Goal: Task Accomplishment & Management: Complete application form

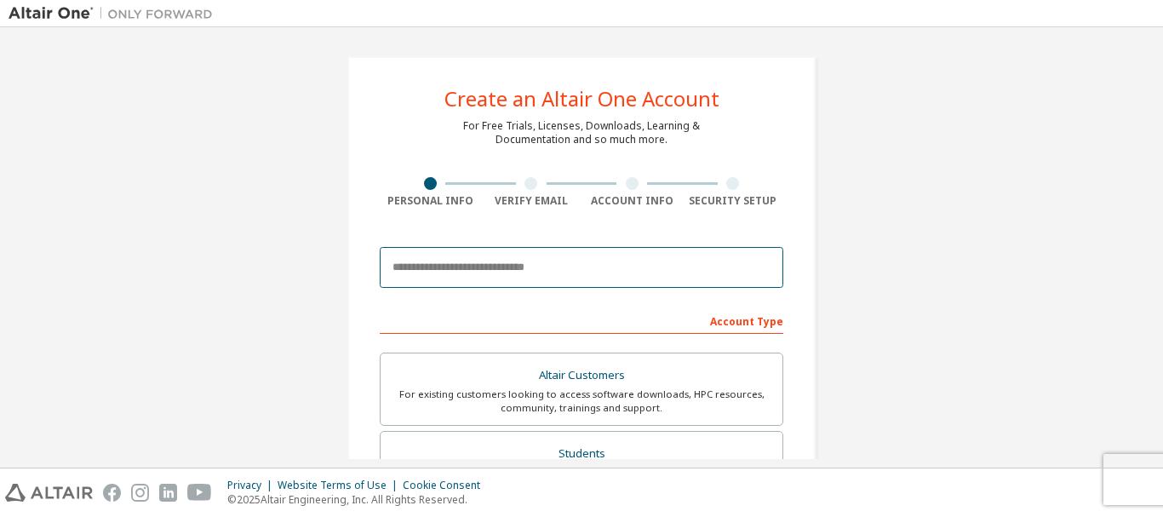
click at [493, 266] on input "email" at bounding box center [581, 267] width 403 height 41
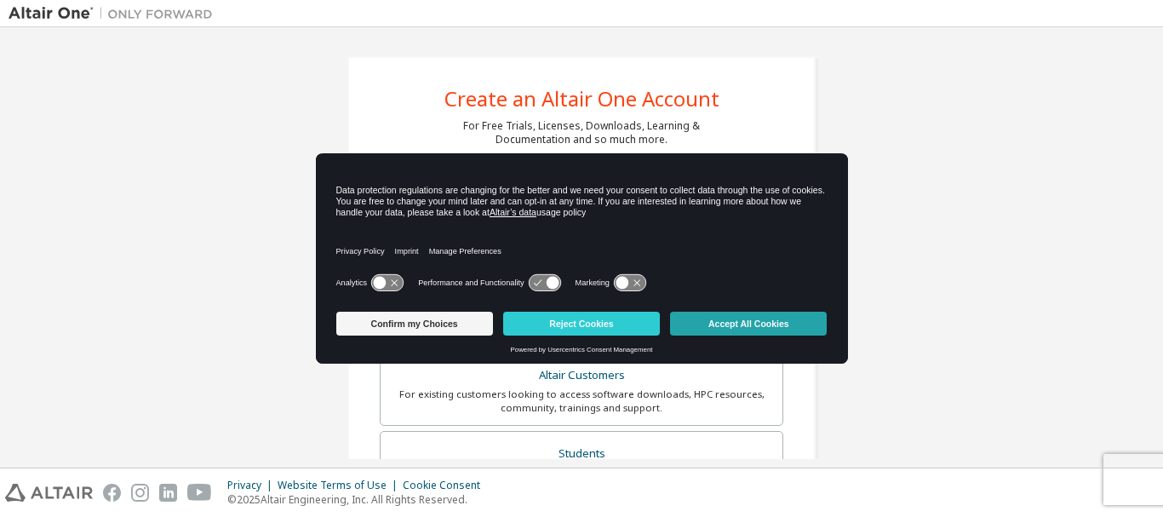
click at [788, 318] on button "Accept All Cookies" at bounding box center [748, 324] width 157 height 24
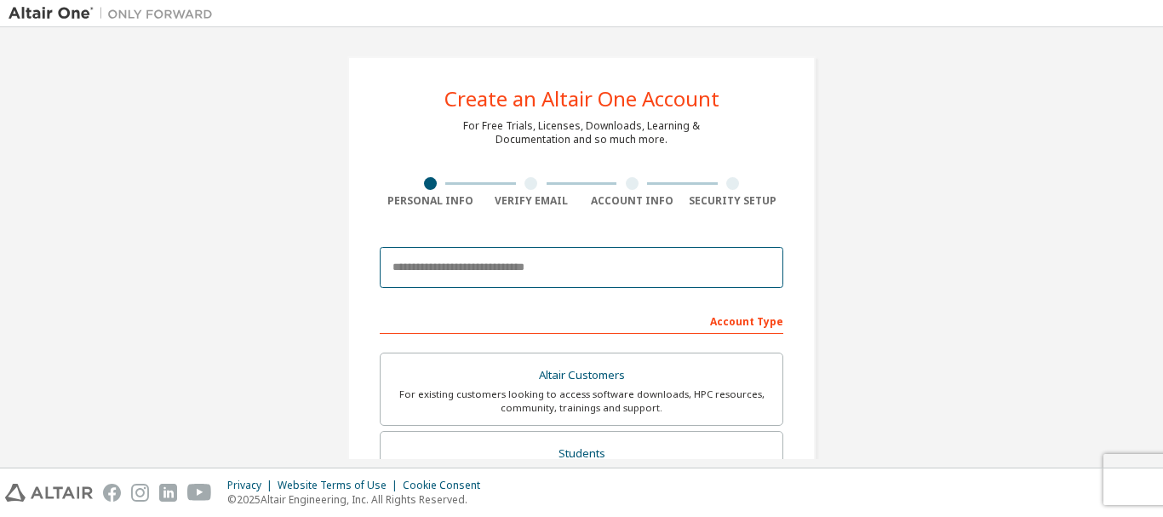
click at [562, 272] on input "email" at bounding box center [581, 267] width 403 height 41
type input "*"
type input "**********"
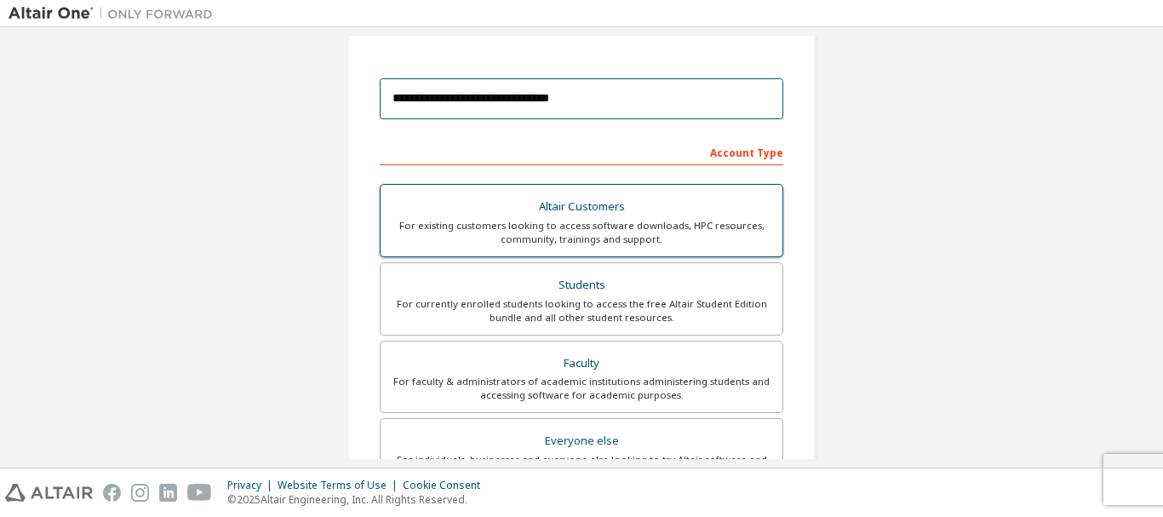
scroll to position [170, 0]
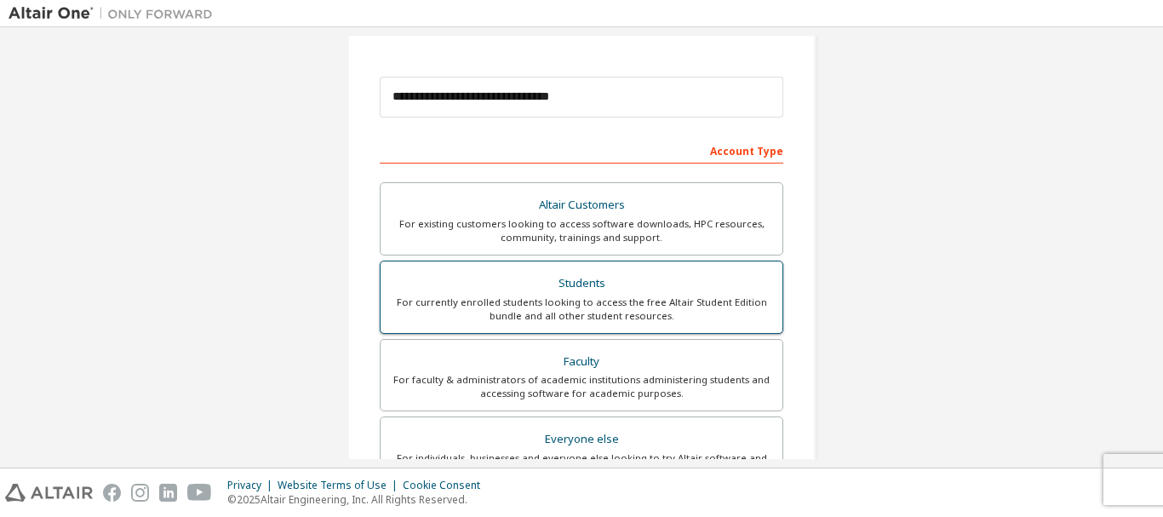
click at [665, 289] on div "Students" at bounding box center [581, 284] width 381 height 24
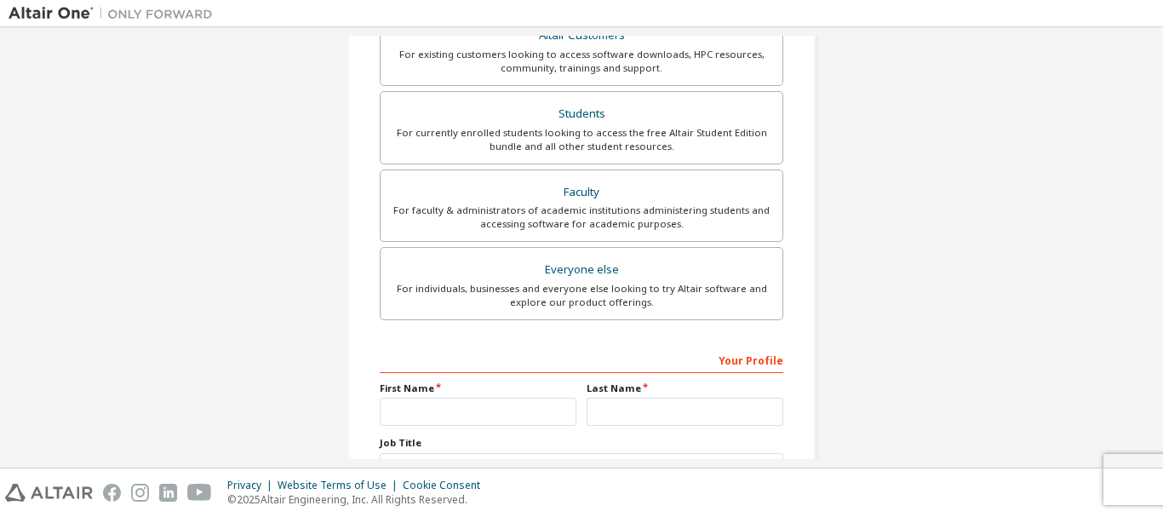
scroll to position [340, 0]
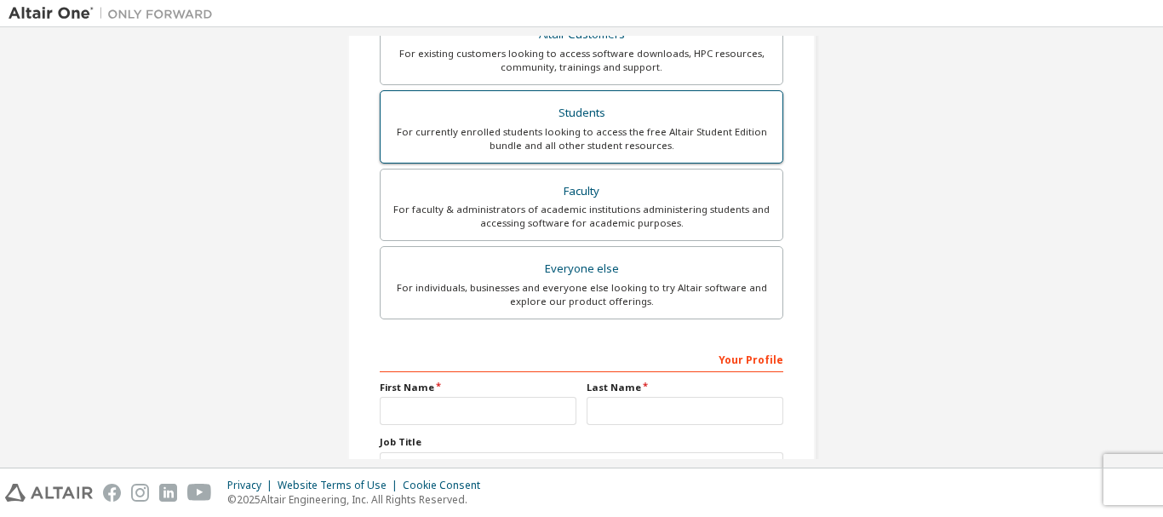
click at [738, 150] on div "For currently enrolled students looking to access the free Altair Student Editi…" at bounding box center [581, 138] width 381 height 27
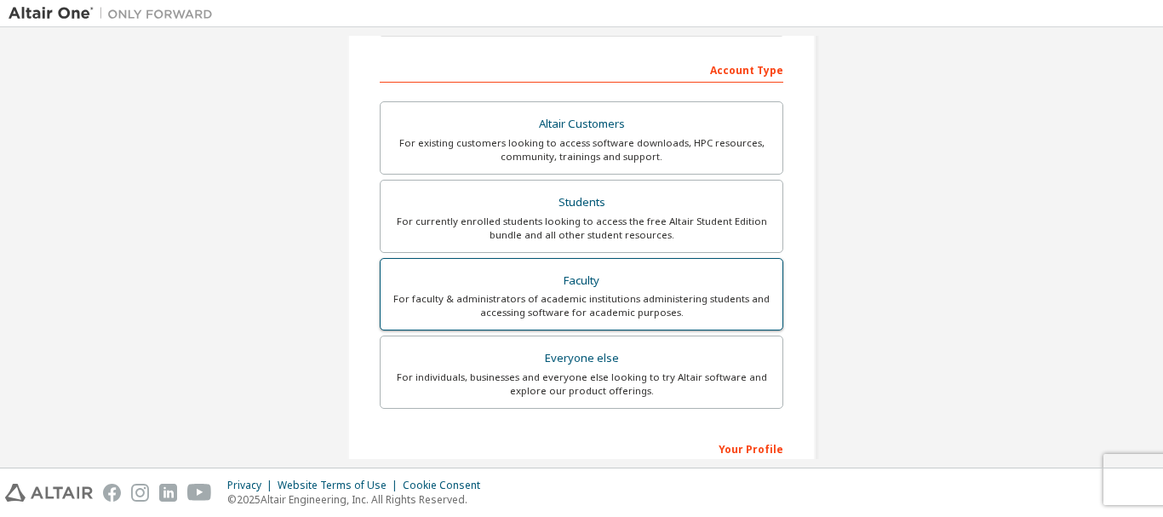
scroll to position [255, 0]
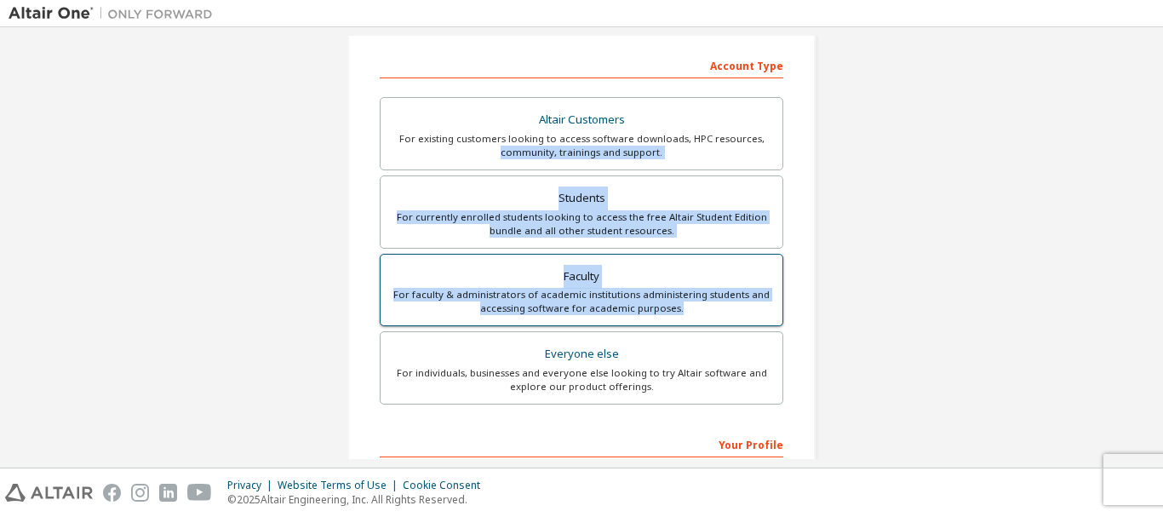
drag, startPoint x: 353, startPoint y: 157, endPoint x: 729, endPoint y: 319, distance: 409.5
click at [729, 319] on div "**********" at bounding box center [581, 231] width 468 height 860
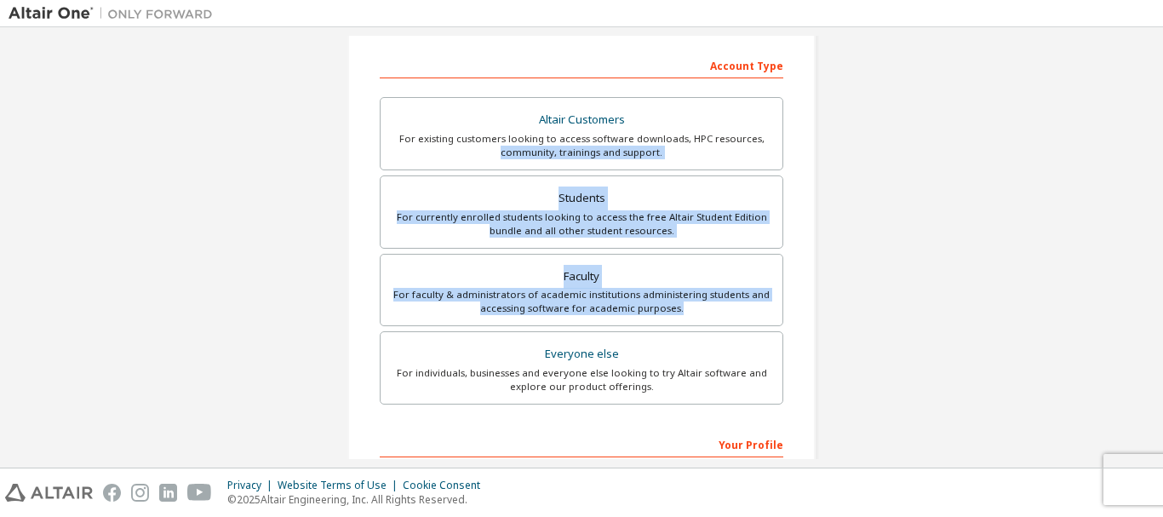
copy div "community, trainings and support. Students For currently enrolled students look…"
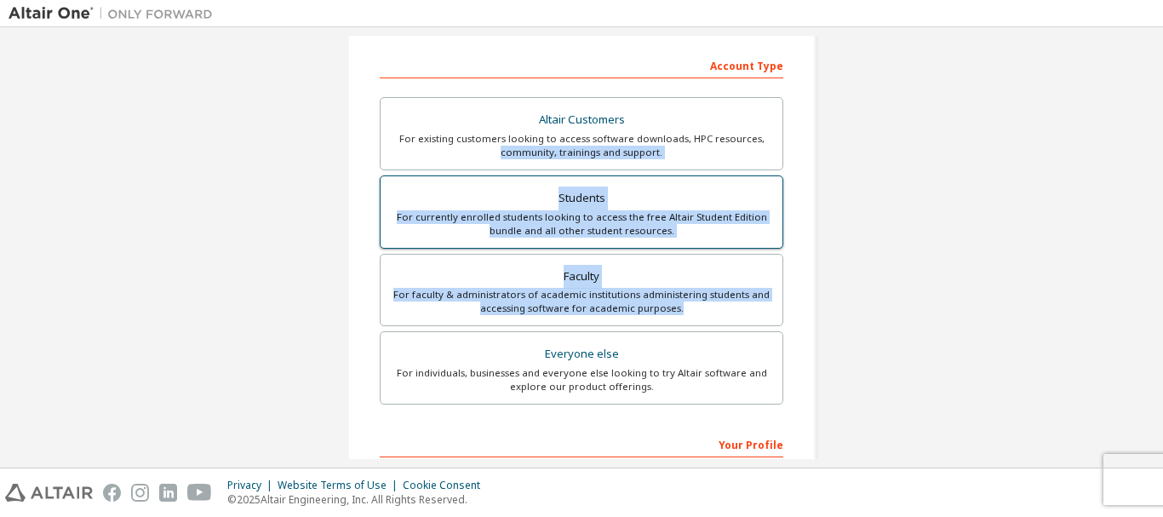
click at [472, 217] on div "For currently enrolled students looking to access the free Altair Student Editi…" at bounding box center [581, 223] width 381 height 27
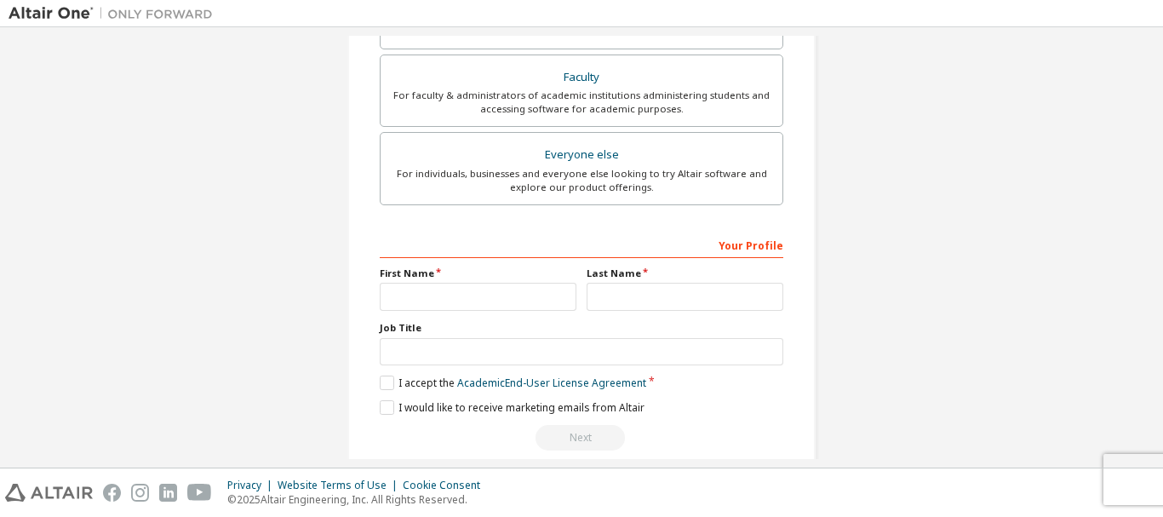
scroll to position [478, 0]
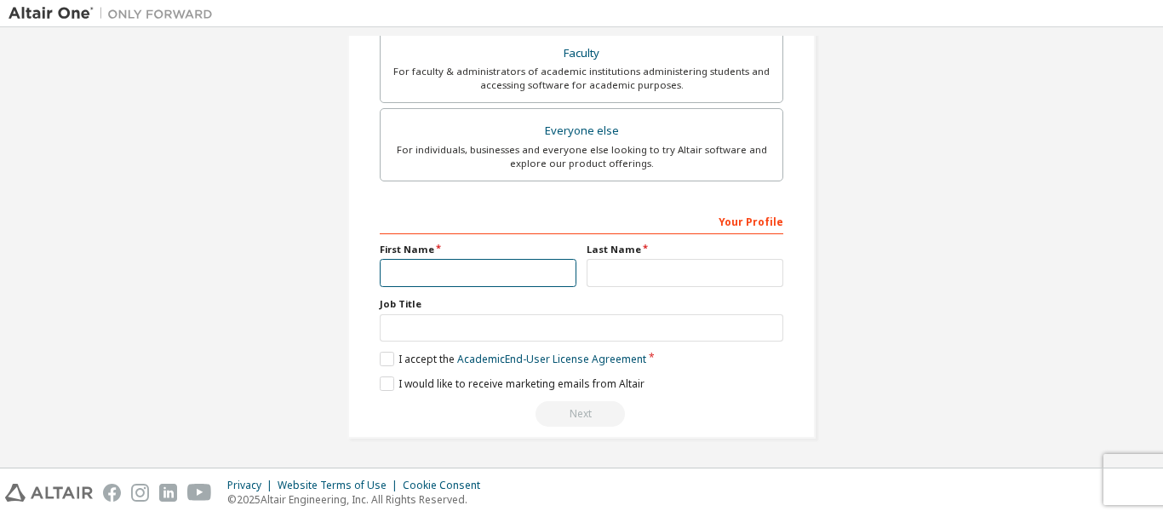
click at [520, 283] on input "text" at bounding box center [478, 273] width 197 height 28
type input "*****"
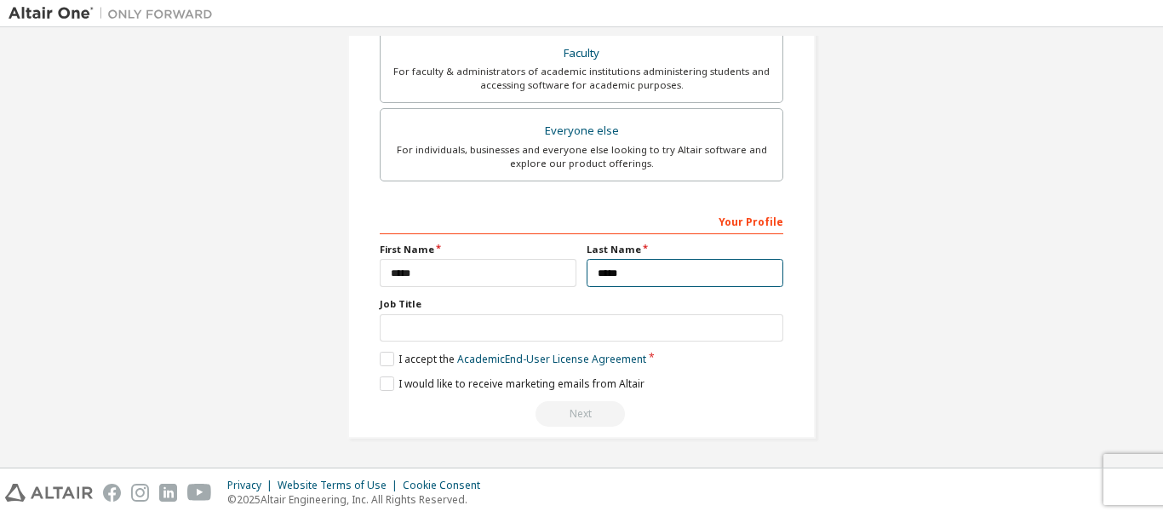
type input "*****"
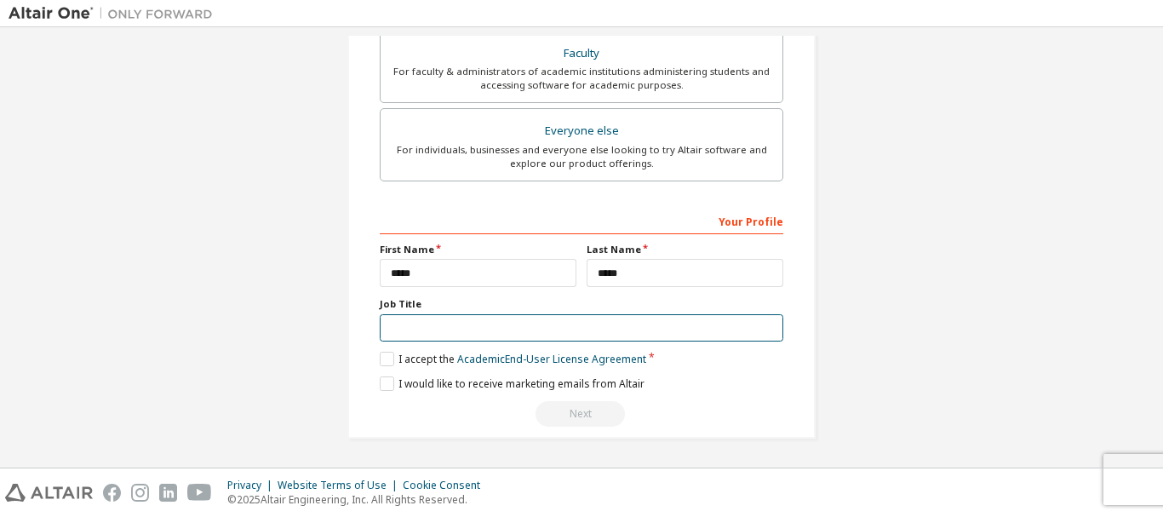
click at [519, 323] on input "text" at bounding box center [581, 328] width 403 height 28
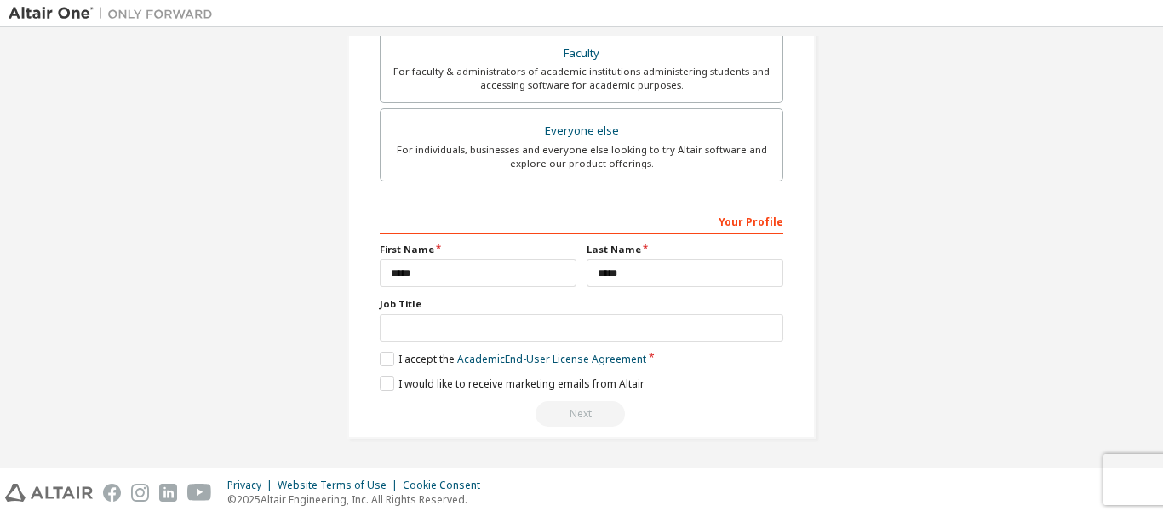
click at [403, 302] on label "Job Title" at bounding box center [581, 304] width 403 height 14
drag, startPoint x: 419, startPoint y: 300, endPoint x: 356, endPoint y: 302, distance: 63.0
click at [357, 302] on div "**********" at bounding box center [581, 8] width 468 height 860
copy label "Job Title"
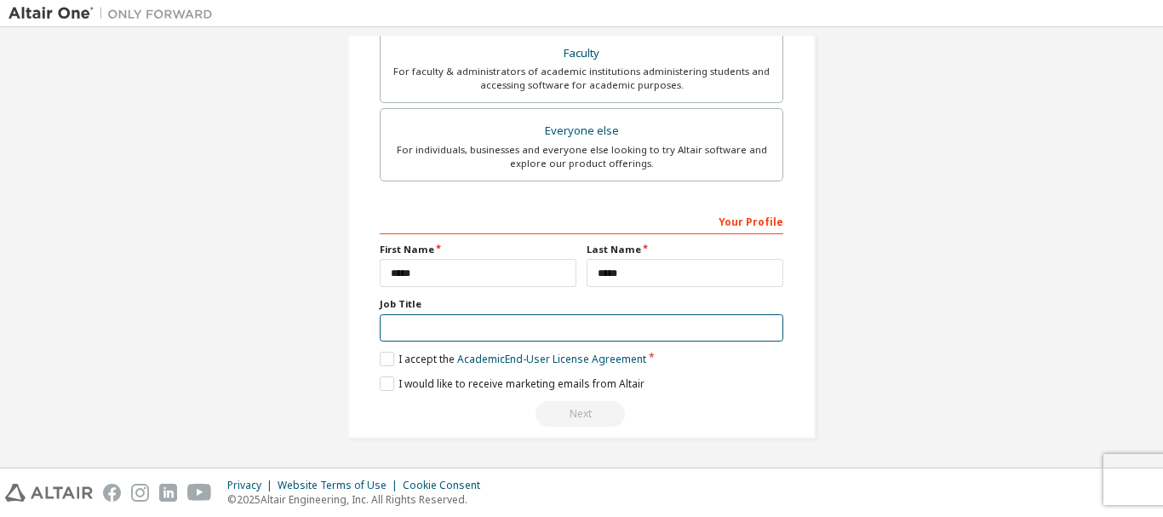
click at [489, 338] on input "text" at bounding box center [581, 328] width 403 height 28
type input "*******"
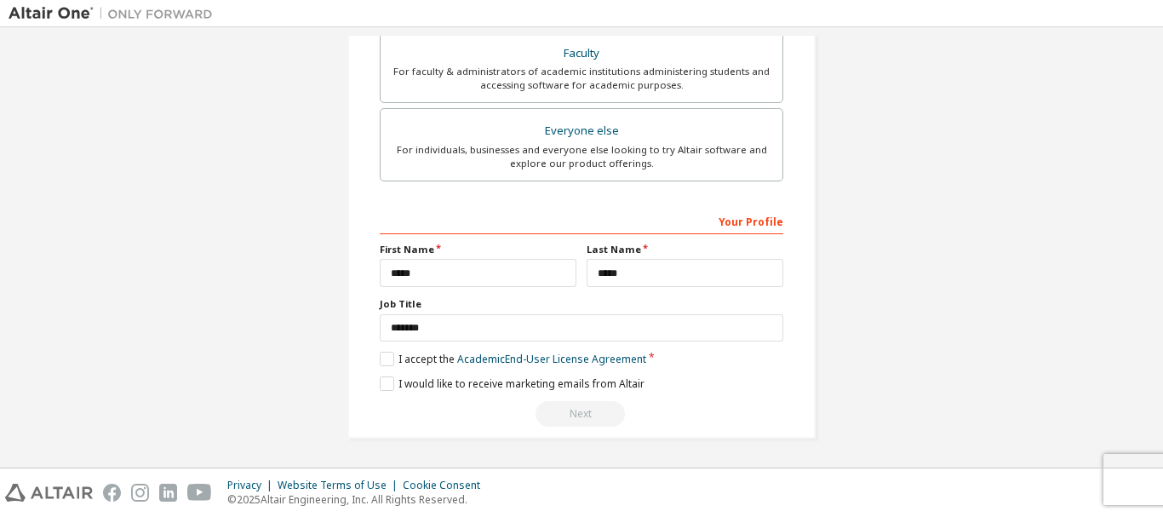
click at [988, 325] on div "**********" at bounding box center [582, 7] width 1146 height 901
click at [420, 360] on label "I accept the Academic End-User License Agreement" at bounding box center [513, 359] width 266 height 14
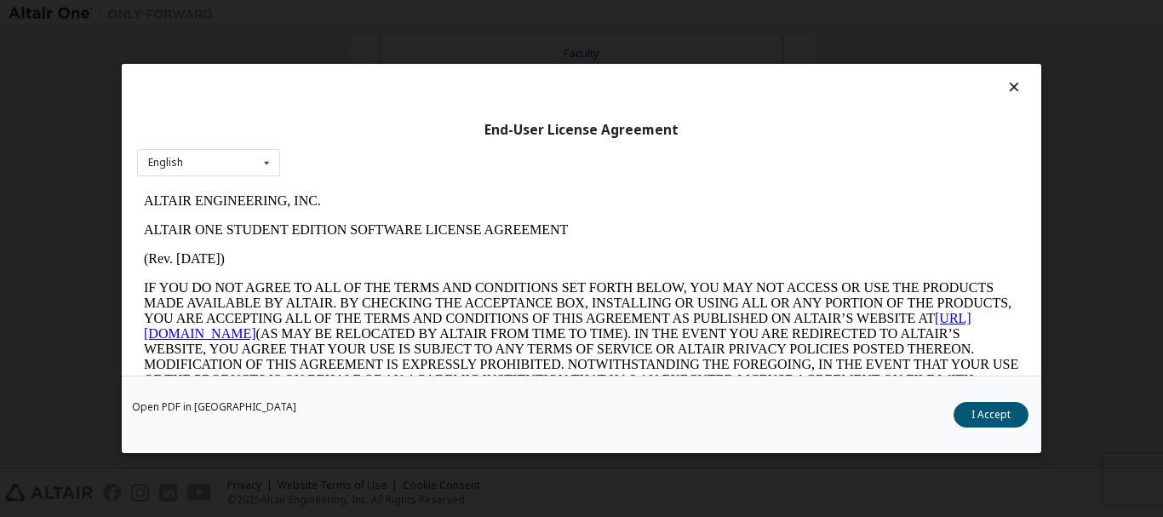
scroll to position [0, 0]
click at [256, 152] on icon at bounding box center [266, 163] width 21 height 26
drag, startPoint x: 336, startPoint y: 186, endPoint x: 386, endPoint y: 32, distance: 161.8
click at [336, 187] on iframe at bounding box center [581, 303] width 889 height 232
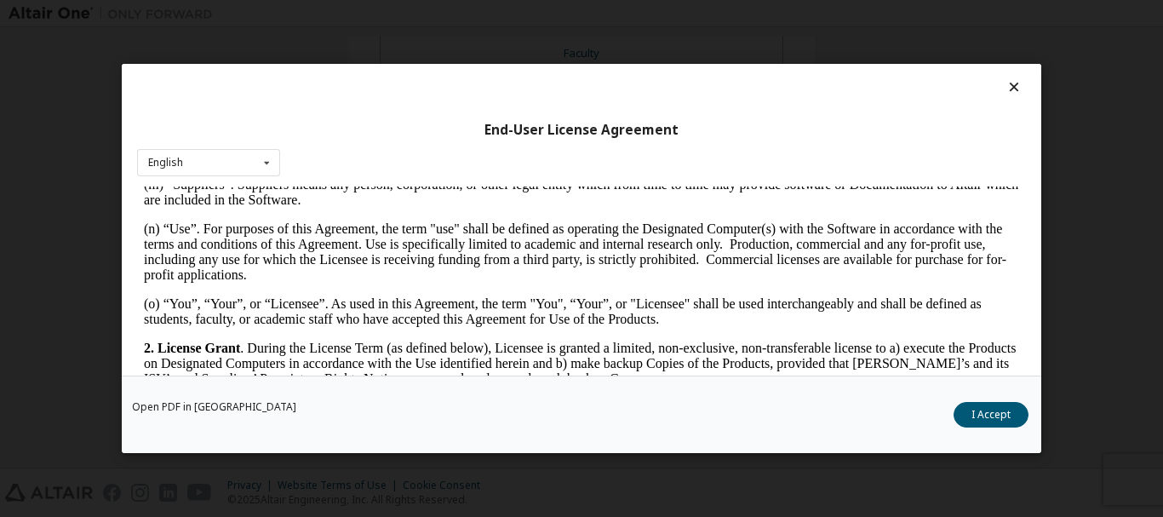
scroll to position [1021, 0]
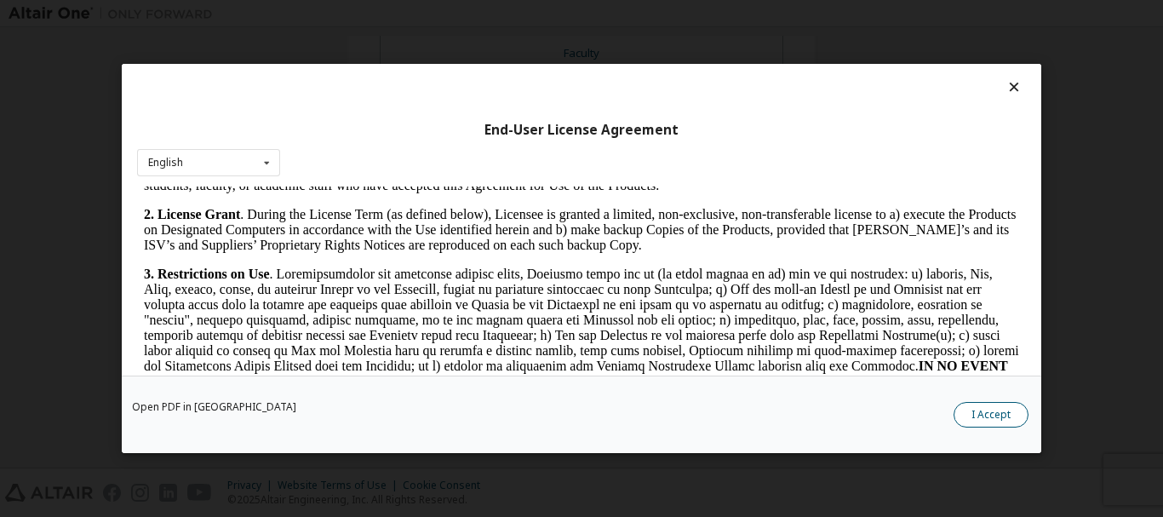
click at [991, 416] on button "I Accept" at bounding box center [990, 415] width 75 height 26
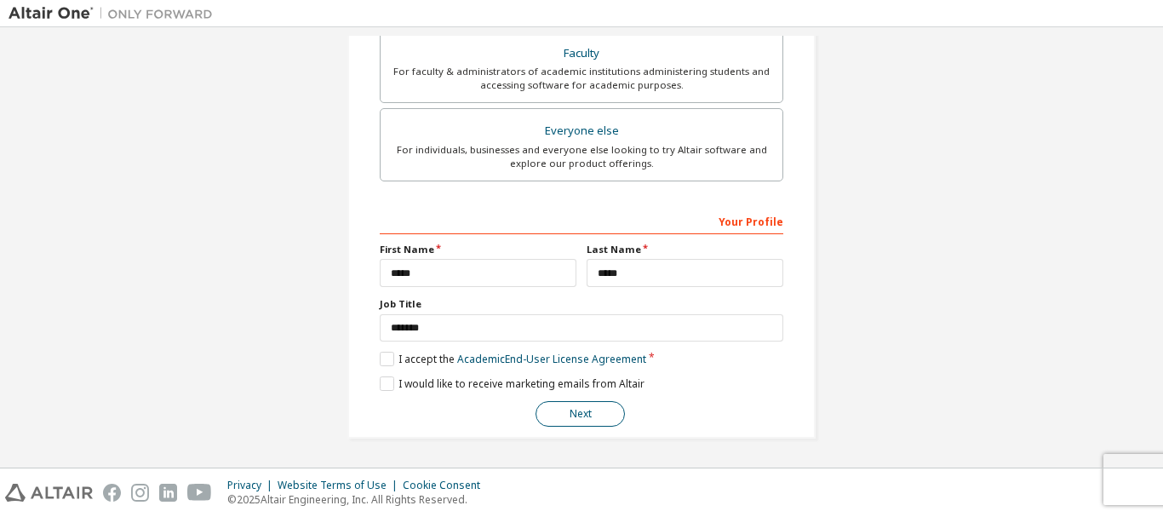
click at [564, 420] on button "Next" at bounding box center [579, 414] width 89 height 26
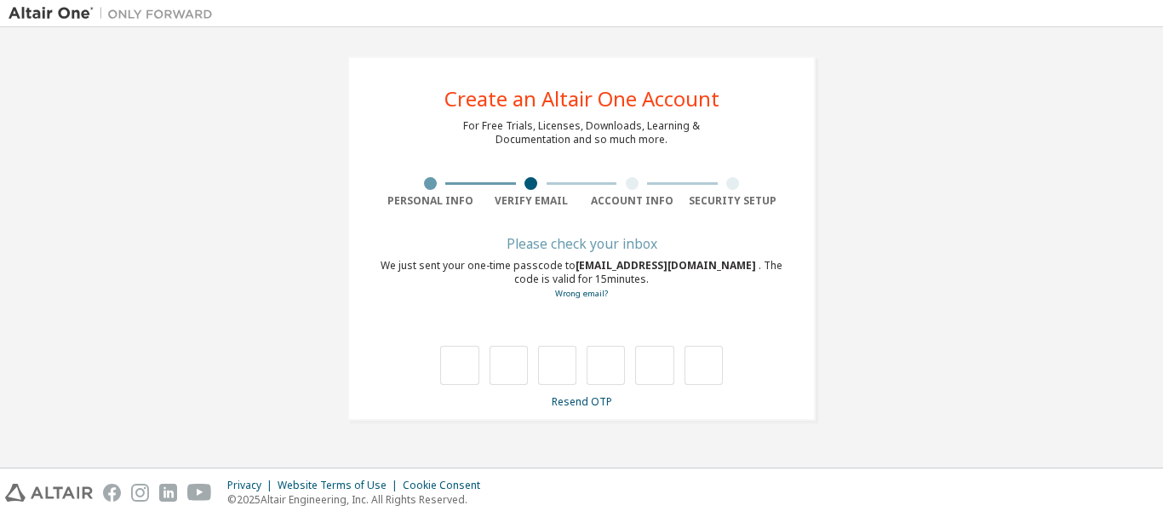
scroll to position [0, 0]
type input "*"
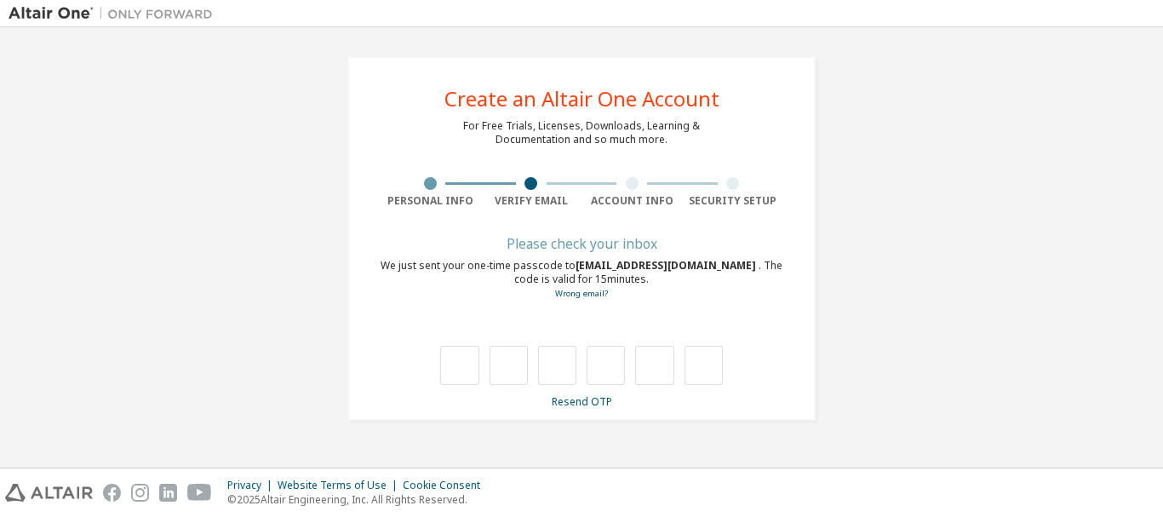
type input "*"
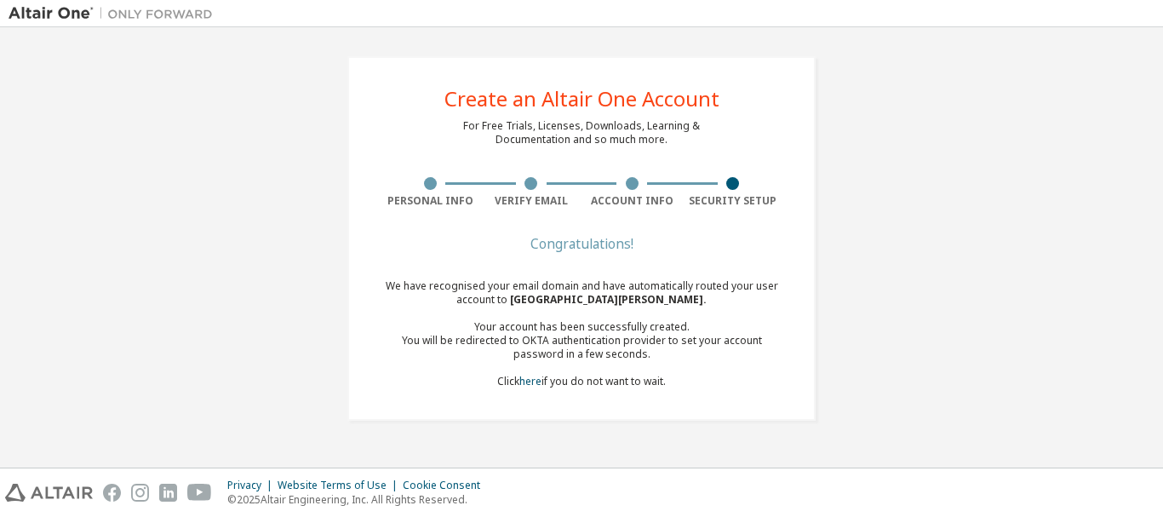
drag, startPoint x: 479, startPoint y: 319, endPoint x: 678, endPoint y: 385, distance: 209.7
click at [678, 385] on div "We have recognised your email domain and have automatically routed your user ac…" at bounding box center [581, 333] width 403 height 109
copy div "our account has been successfully created. You will be redirected to OKTA authe…"
